Goal: Check status: Check status

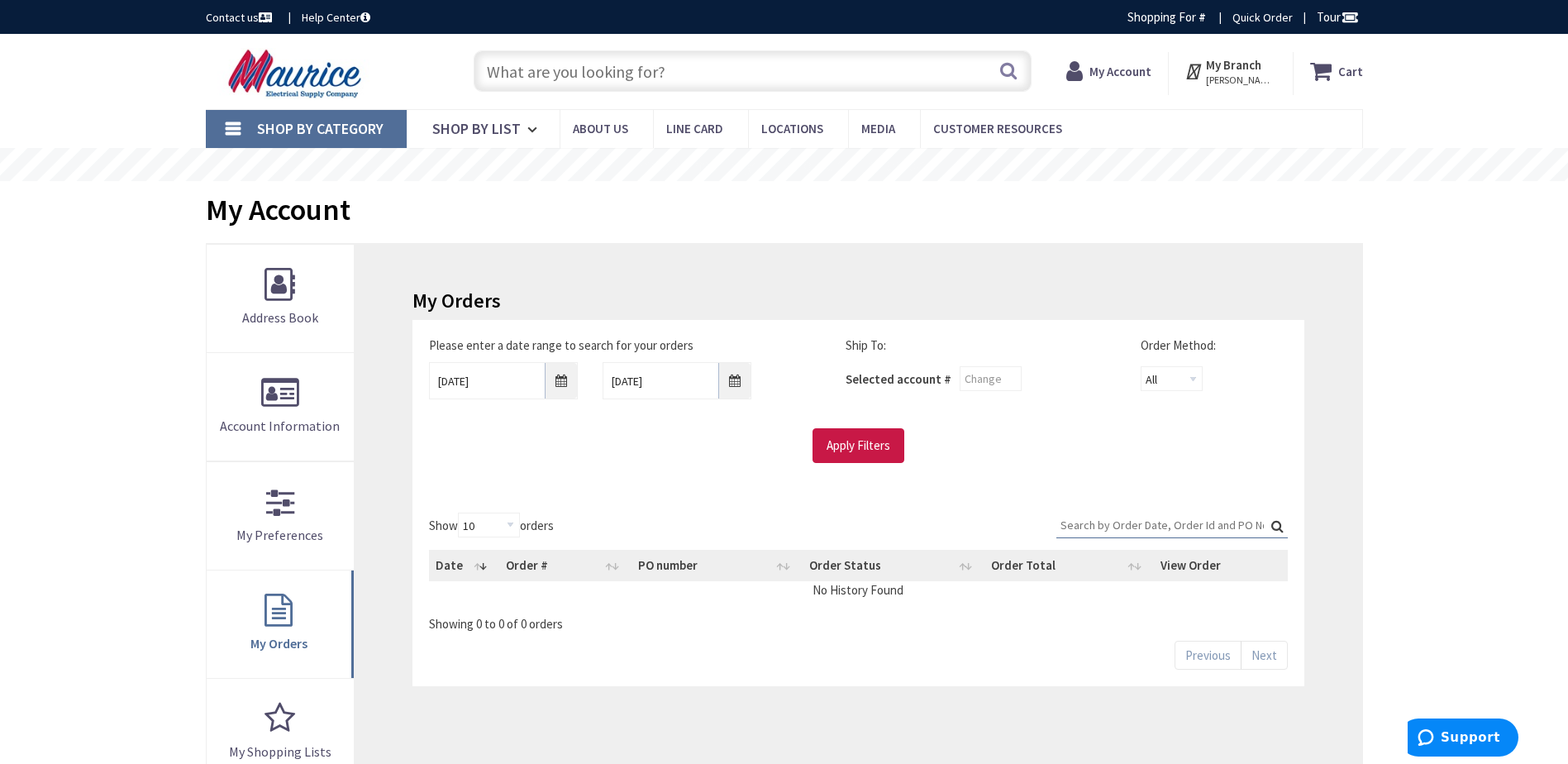
type input "[US_STATE][GEOGRAPHIC_DATA][US_STATE], [GEOGRAPHIC_DATA]"
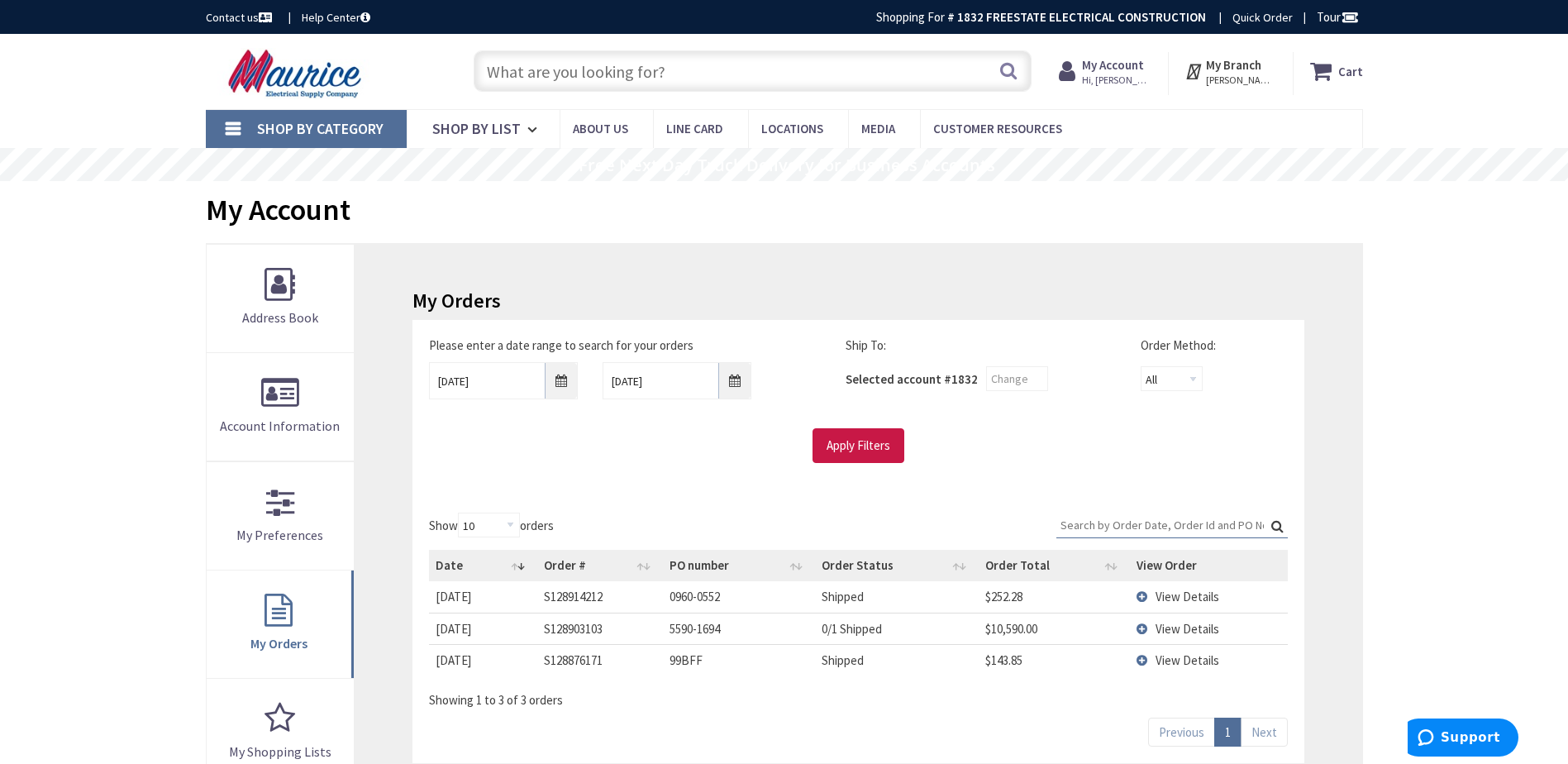
click at [634, 68] on input "text" at bounding box center [752, 71] width 558 height 42
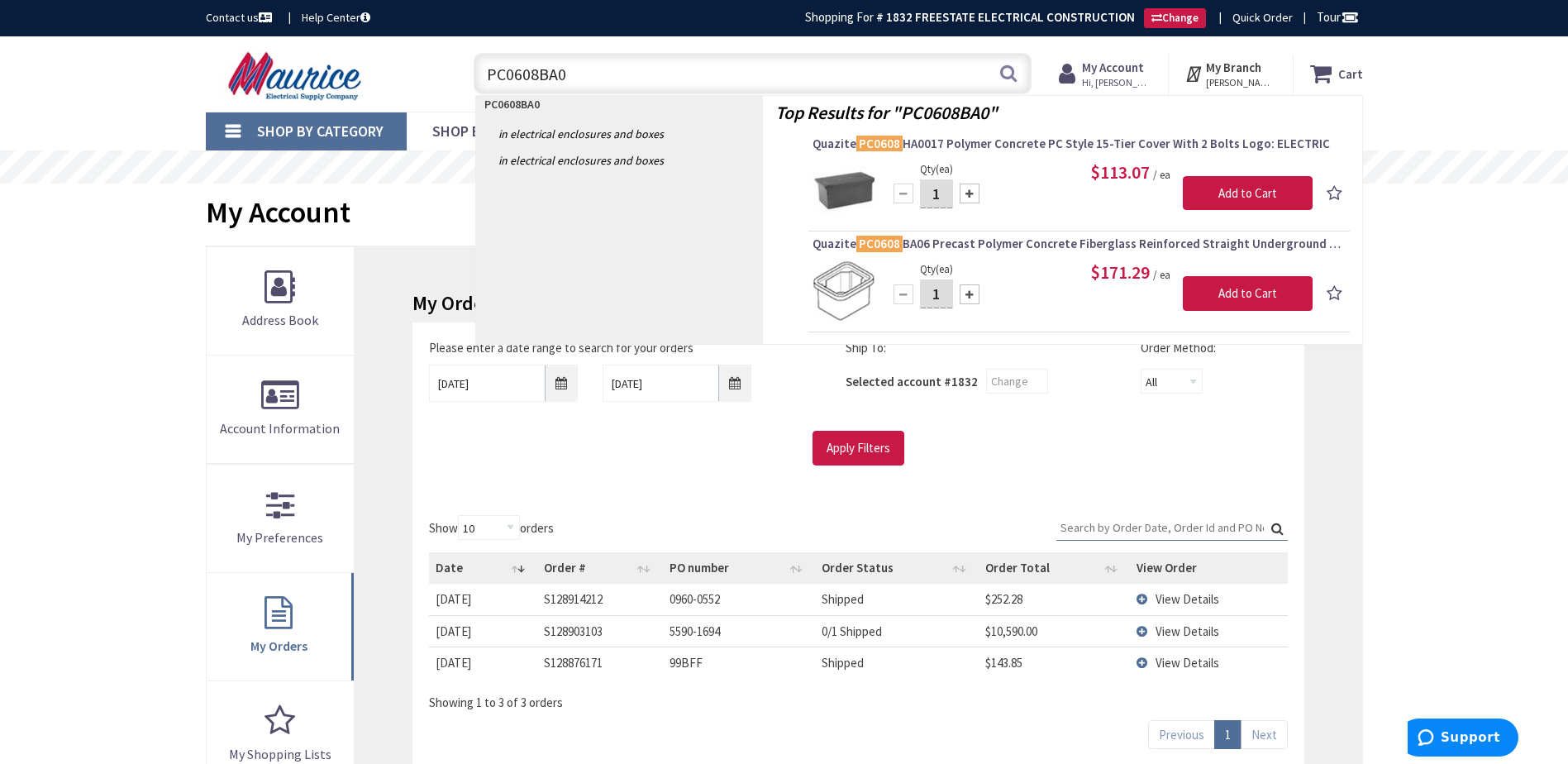
type input "PC0608BA06"
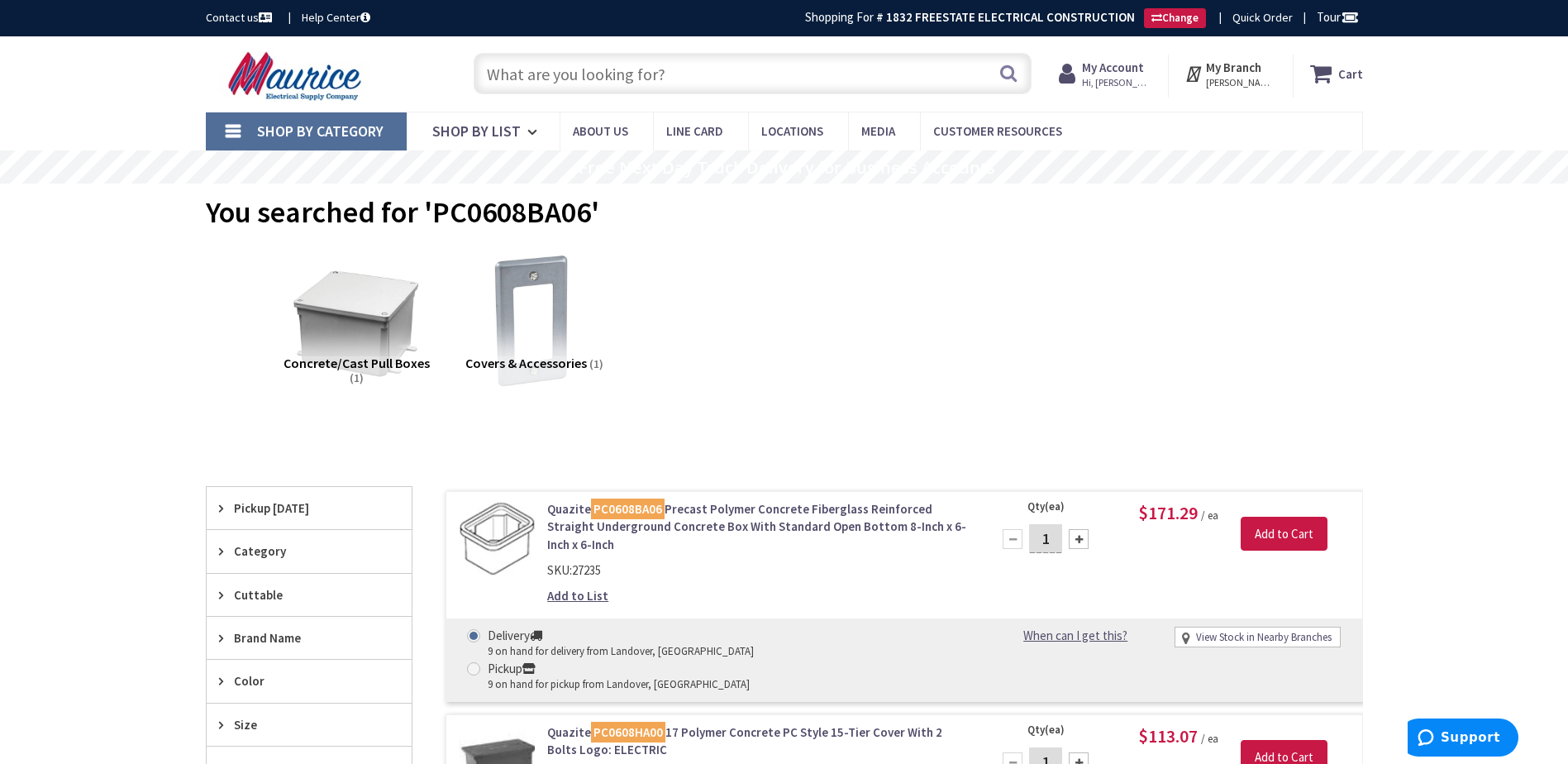
click at [1248, 638] on link "View Stock in Nearby Branches" at bounding box center [1264, 637] width 136 height 16
select select "data-availability"
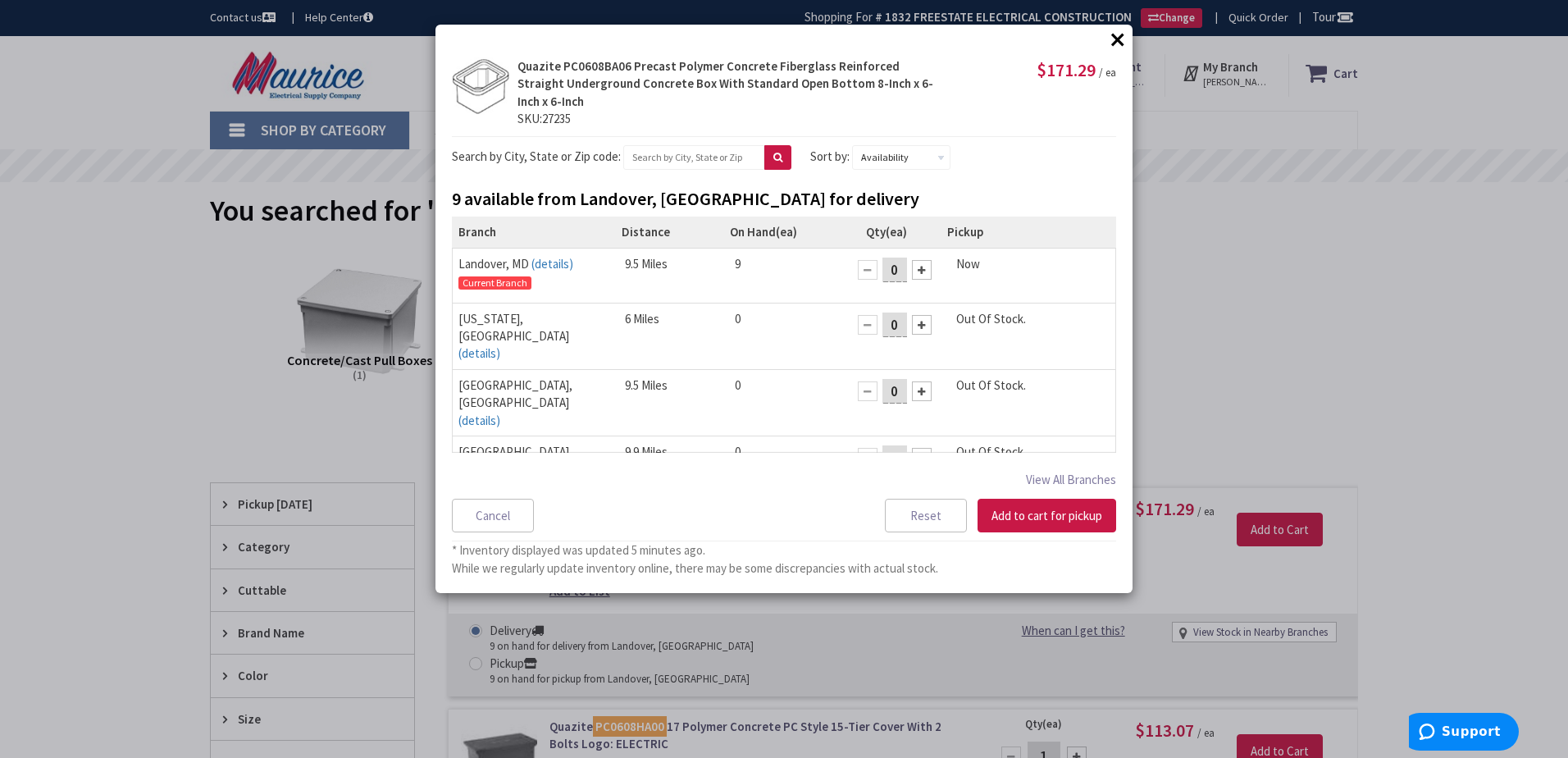
click at [1111, 37] on button "×" at bounding box center [1118, 39] width 25 height 25
